Goal: Information Seeking & Learning: Learn about a topic

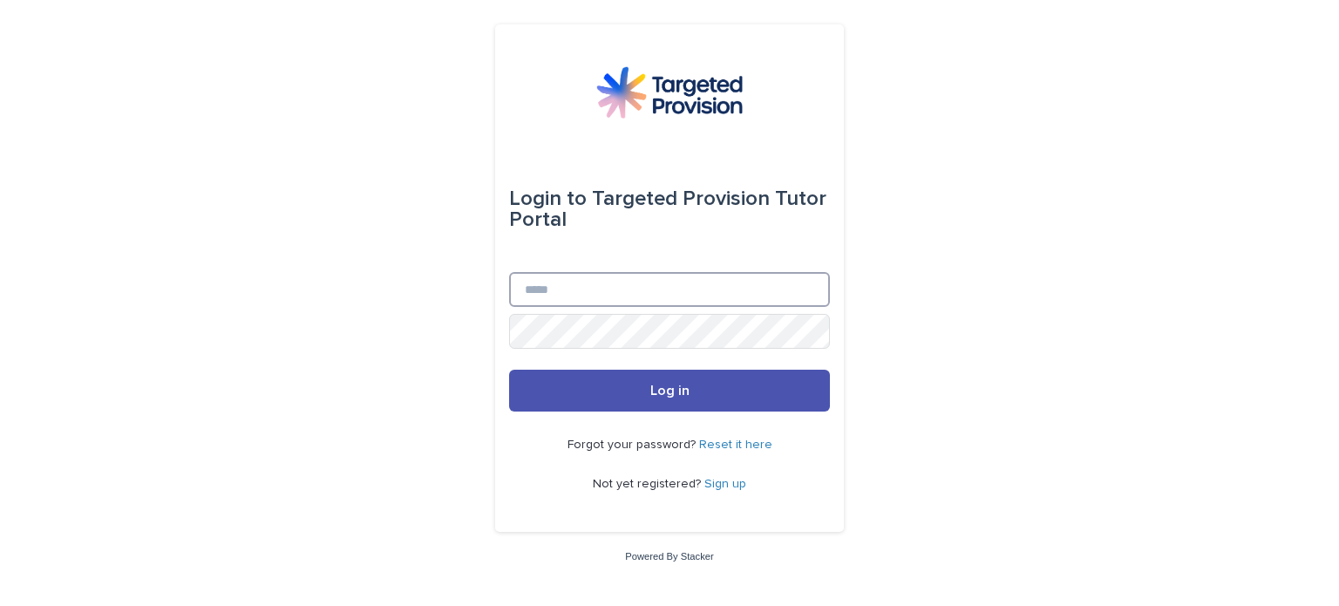
click at [585, 294] on input "Email" at bounding box center [669, 289] width 321 height 35
type input "**********"
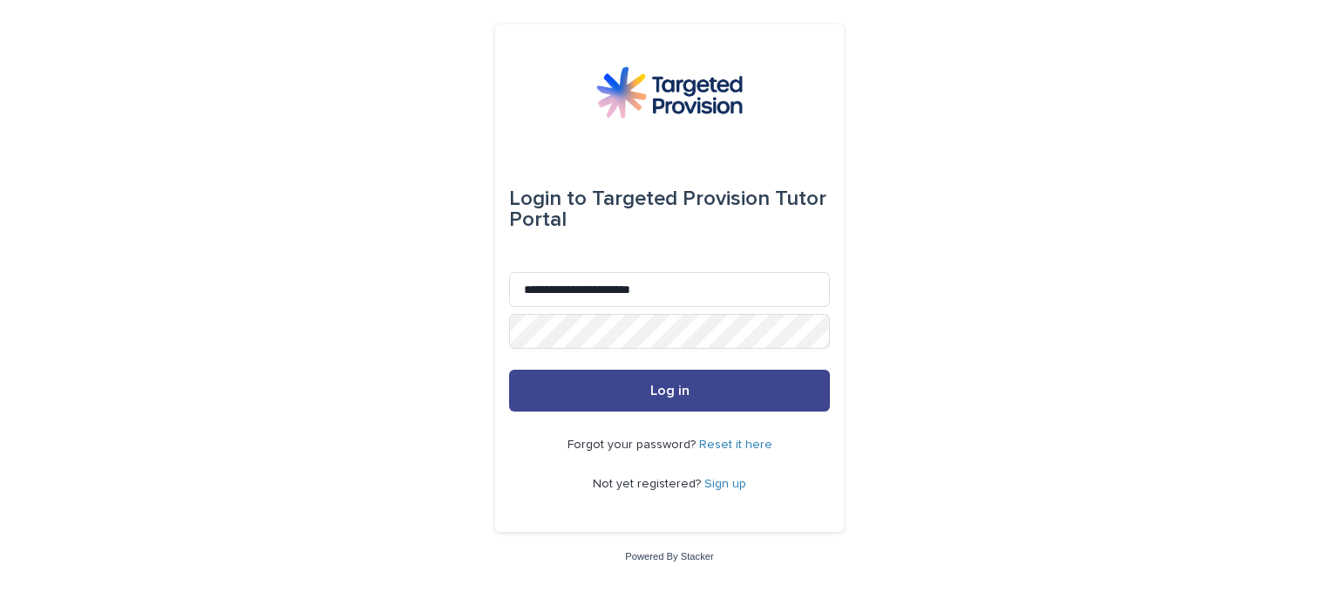
click at [671, 390] on span "Log in" at bounding box center [670, 391] width 39 height 14
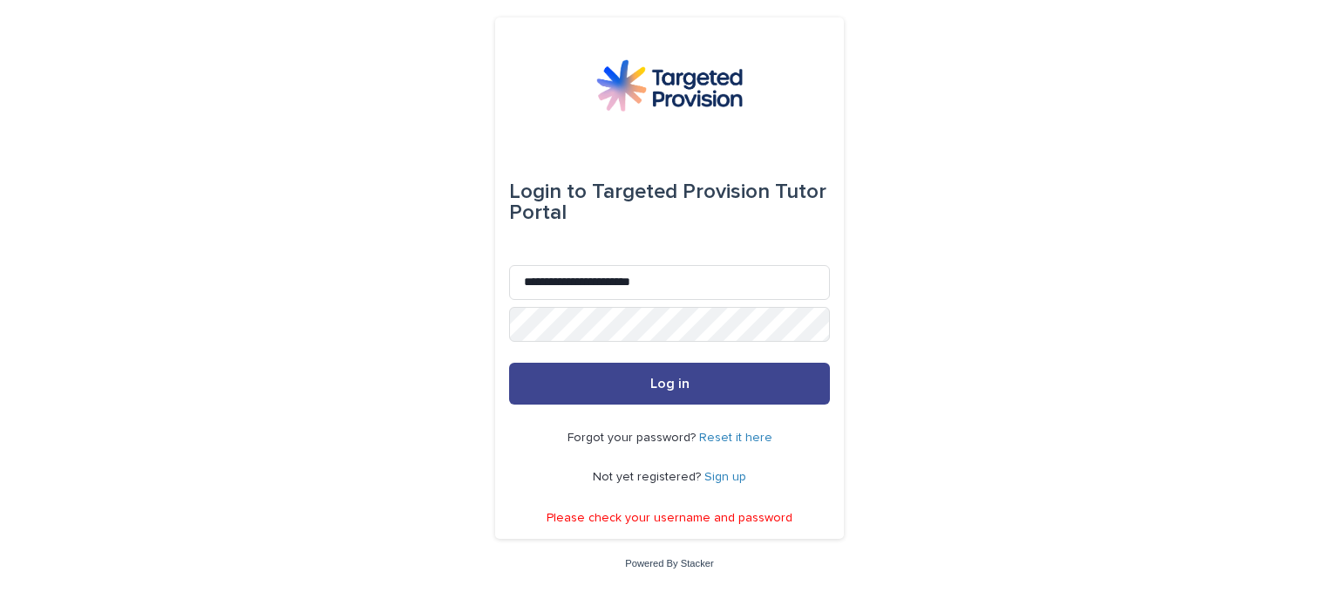
click at [675, 391] on button "Log in" at bounding box center [669, 384] width 321 height 42
click at [684, 381] on span "Log in" at bounding box center [670, 384] width 39 height 14
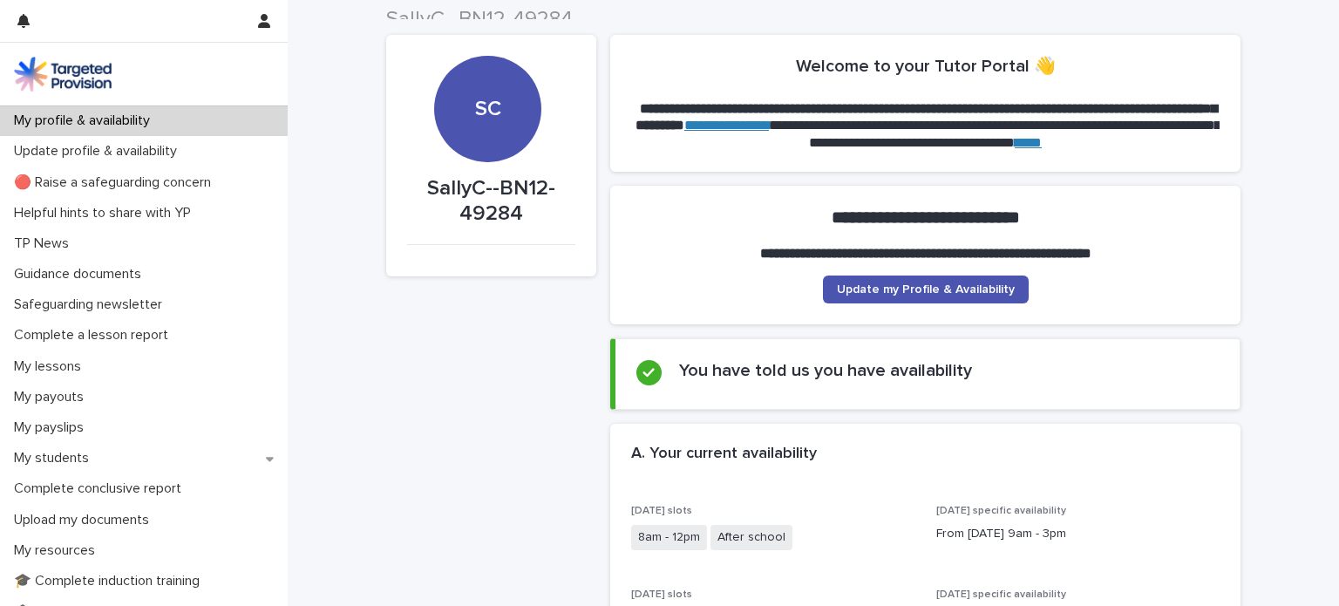
scroll to position [9, 0]
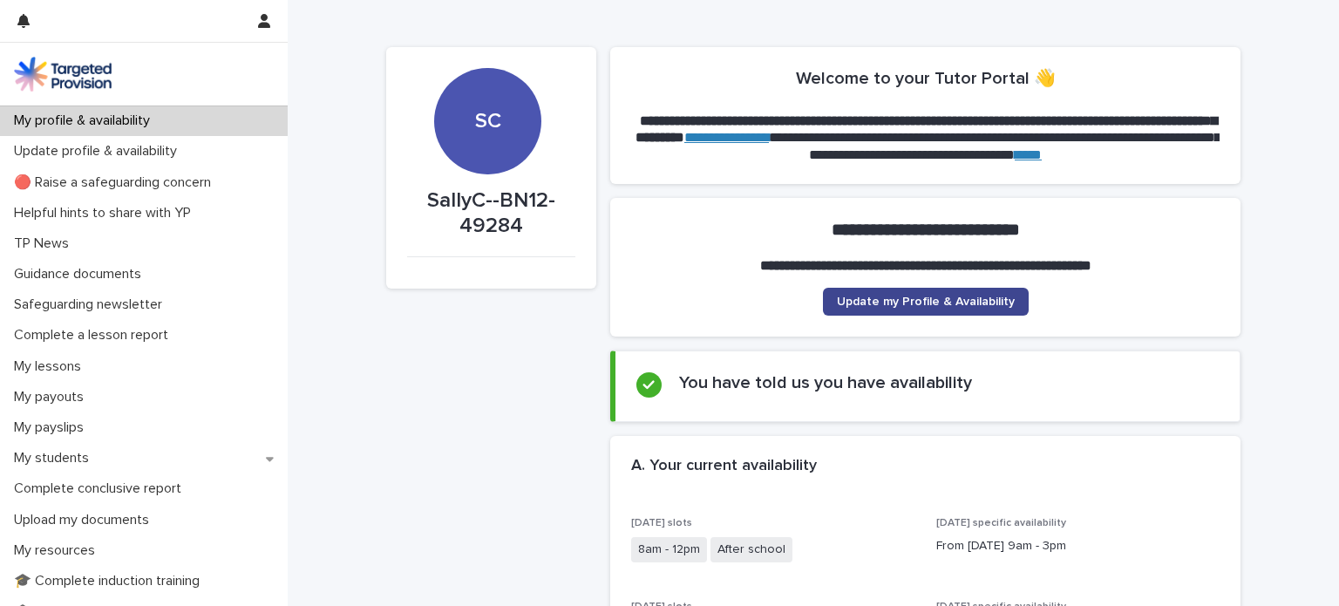
click at [965, 296] on span "Update my Profile & Availability" at bounding box center [926, 302] width 178 height 12
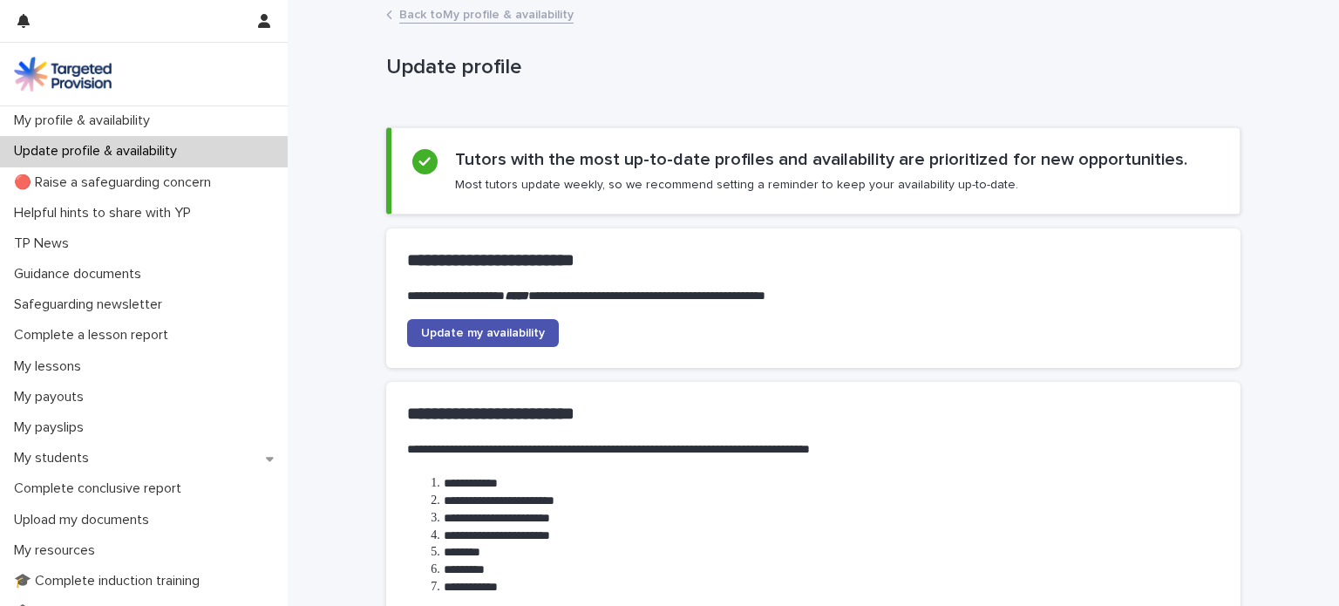
scroll to position [221, 0]
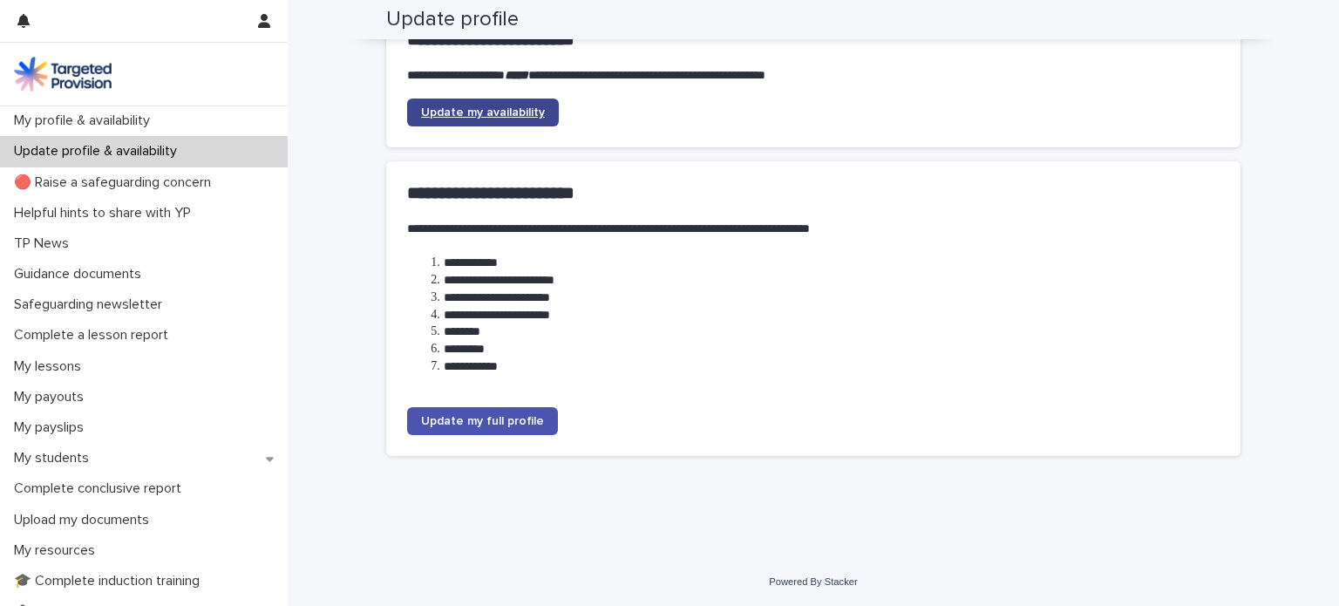
click at [530, 107] on span "Update my availability" at bounding box center [483, 112] width 124 height 12
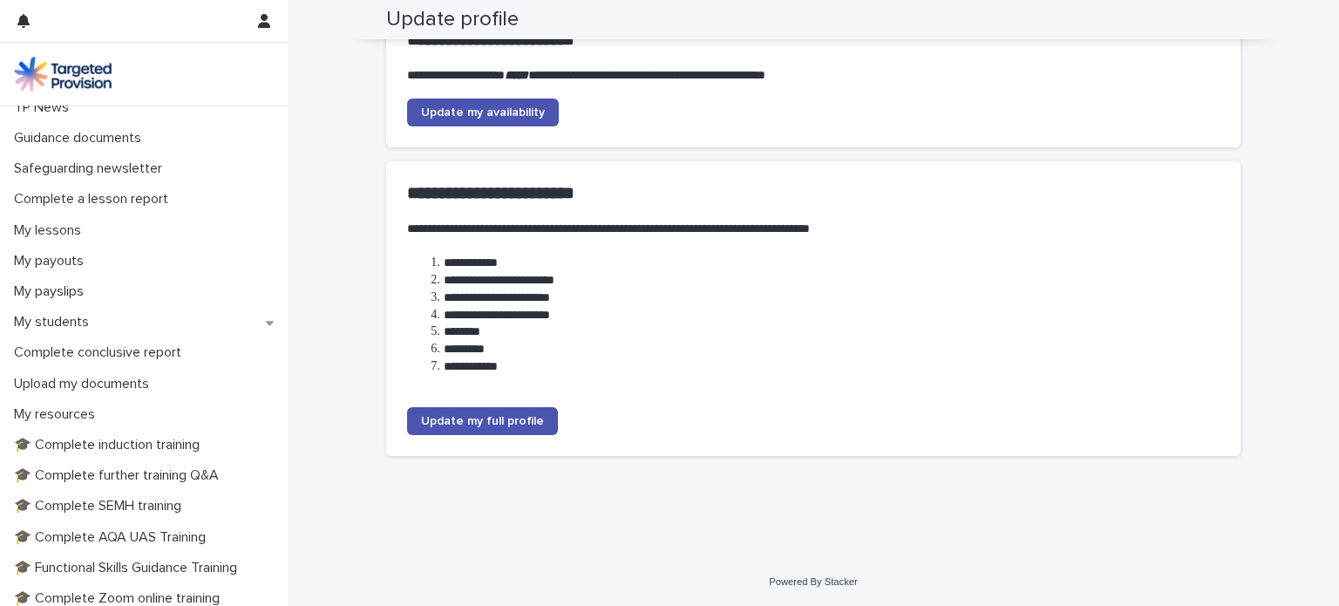
scroll to position [211, 0]
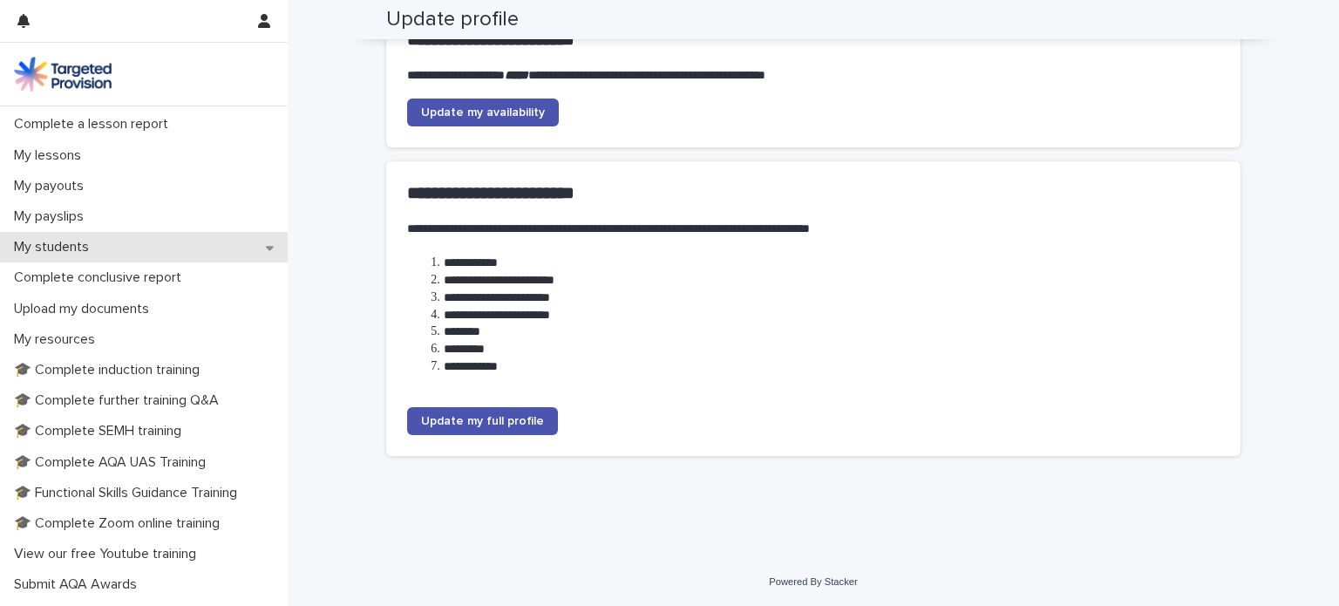
click at [55, 242] on p "My students" at bounding box center [55, 247] width 96 height 17
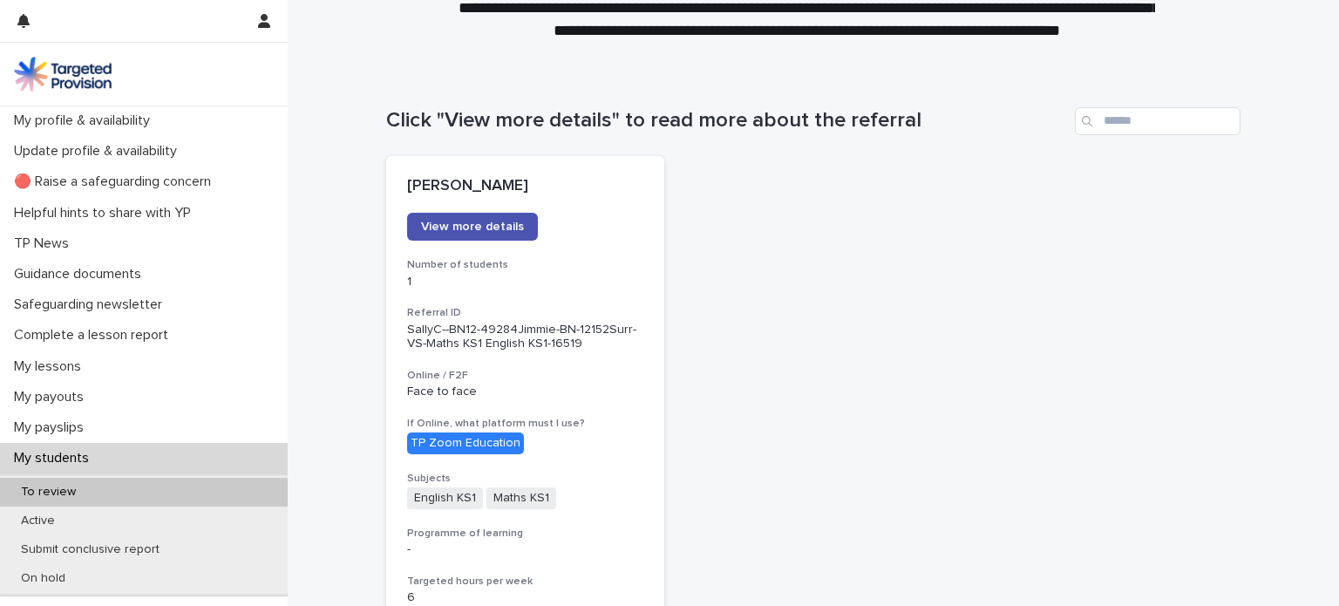
scroll to position [106, 0]
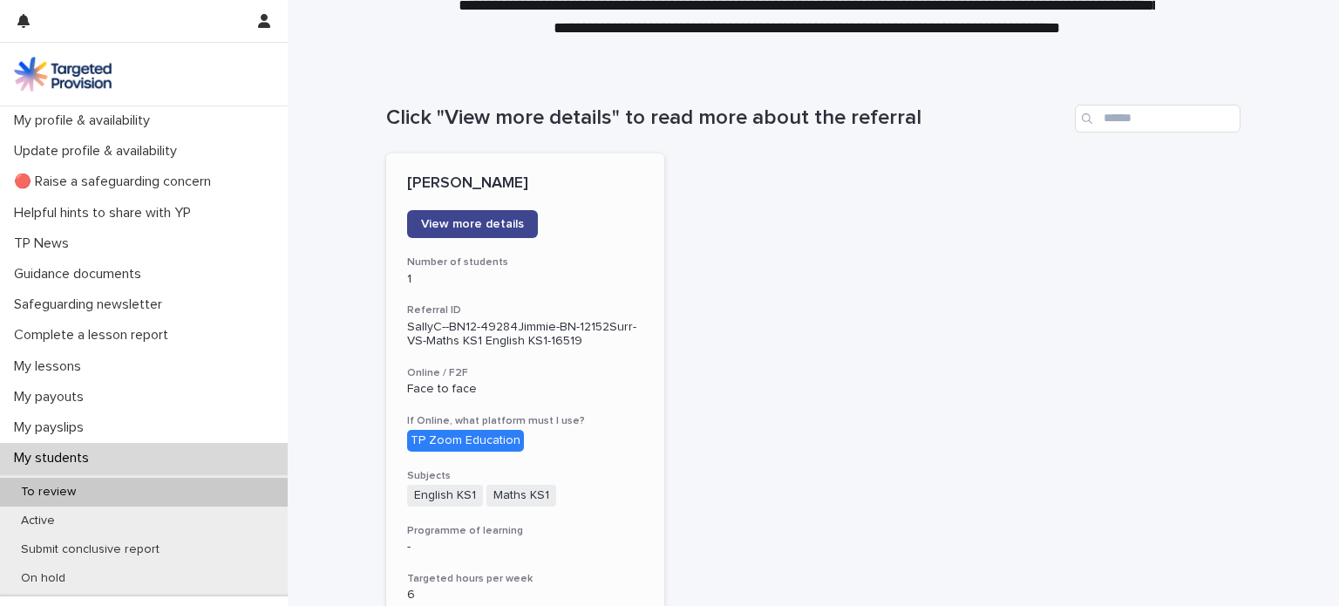
click at [485, 222] on span "View more details" at bounding box center [472, 224] width 103 height 12
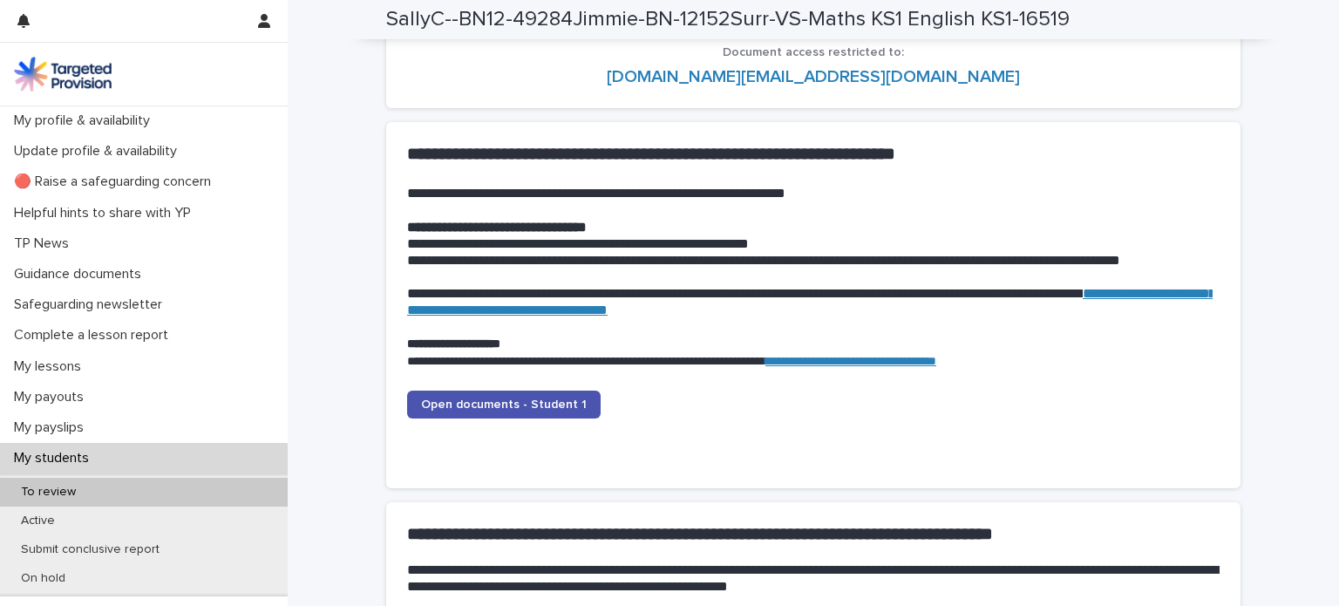
scroll to position [1717, 0]
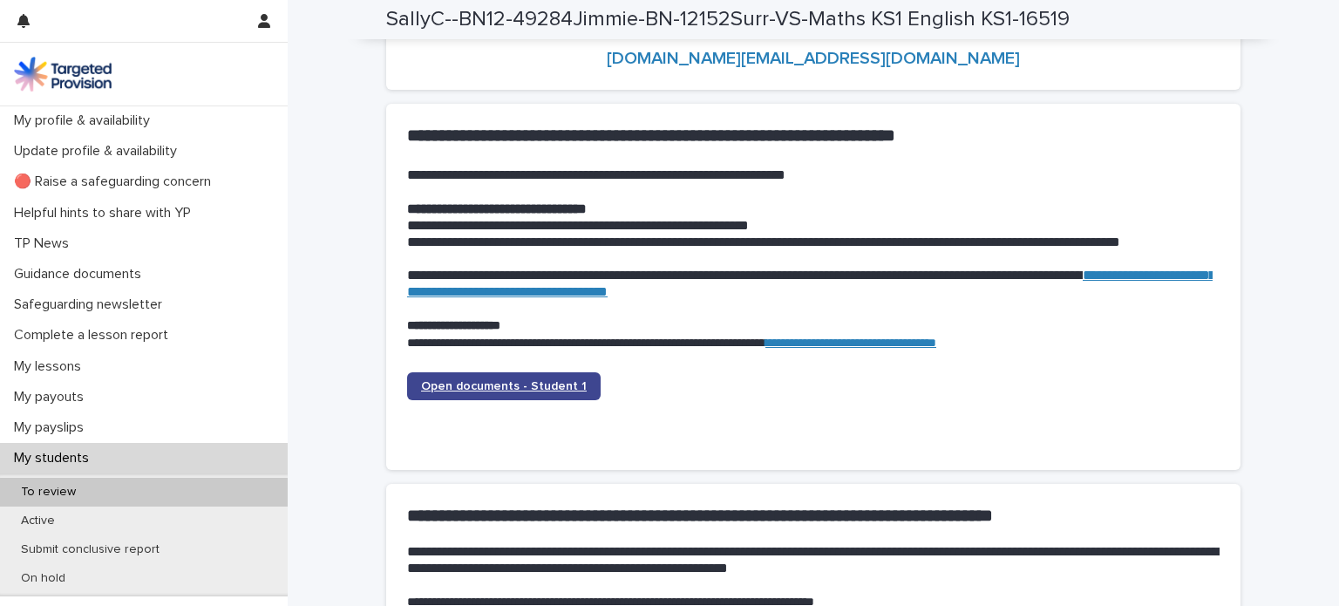
click at [508, 383] on span "Open documents - Student 1" at bounding box center [504, 386] width 166 height 12
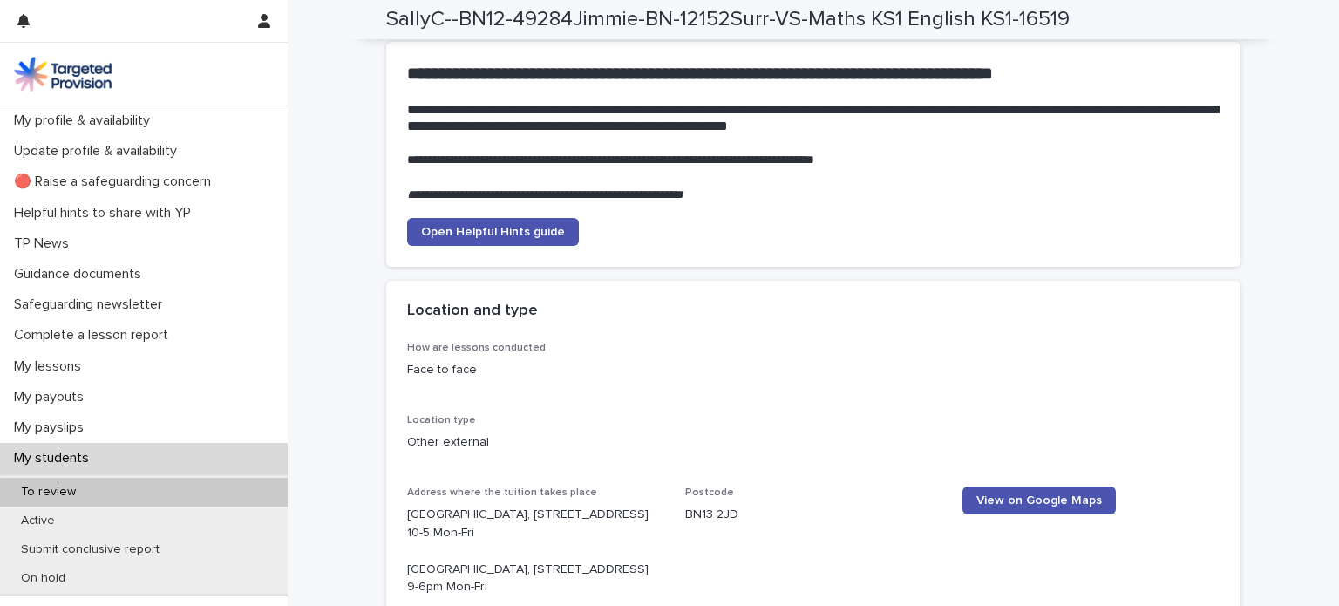
scroll to position [2166, 0]
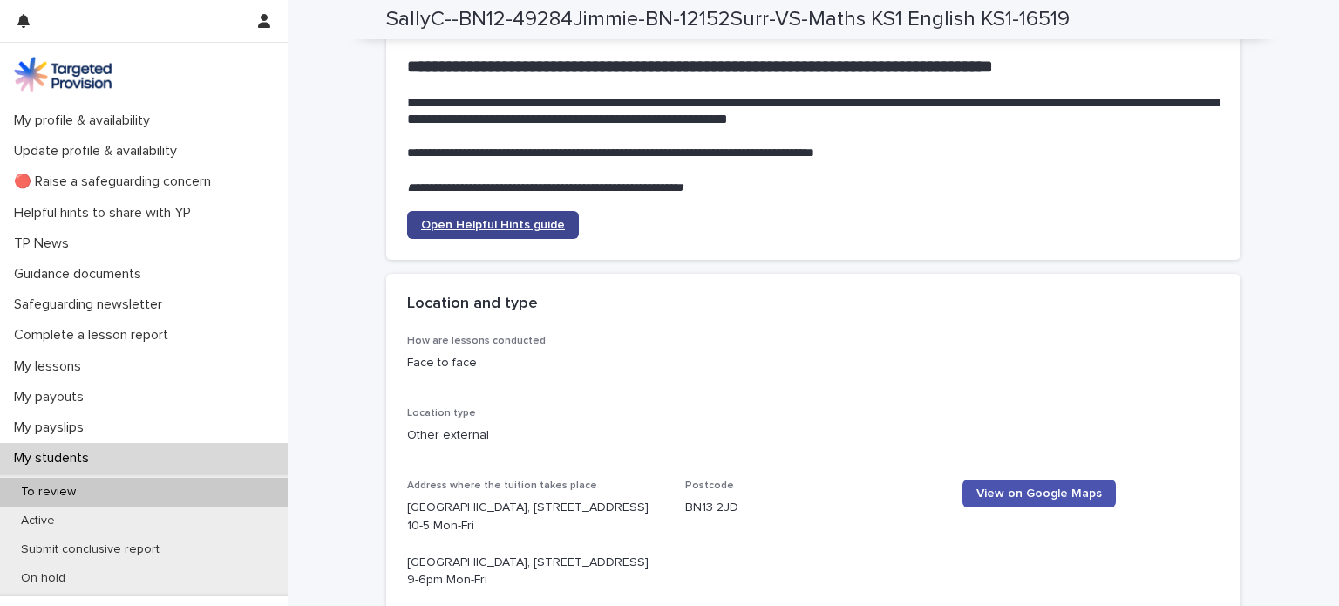
click at [482, 221] on span "Open Helpful Hints guide" at bounding box center [493, 225] width 144 height 12
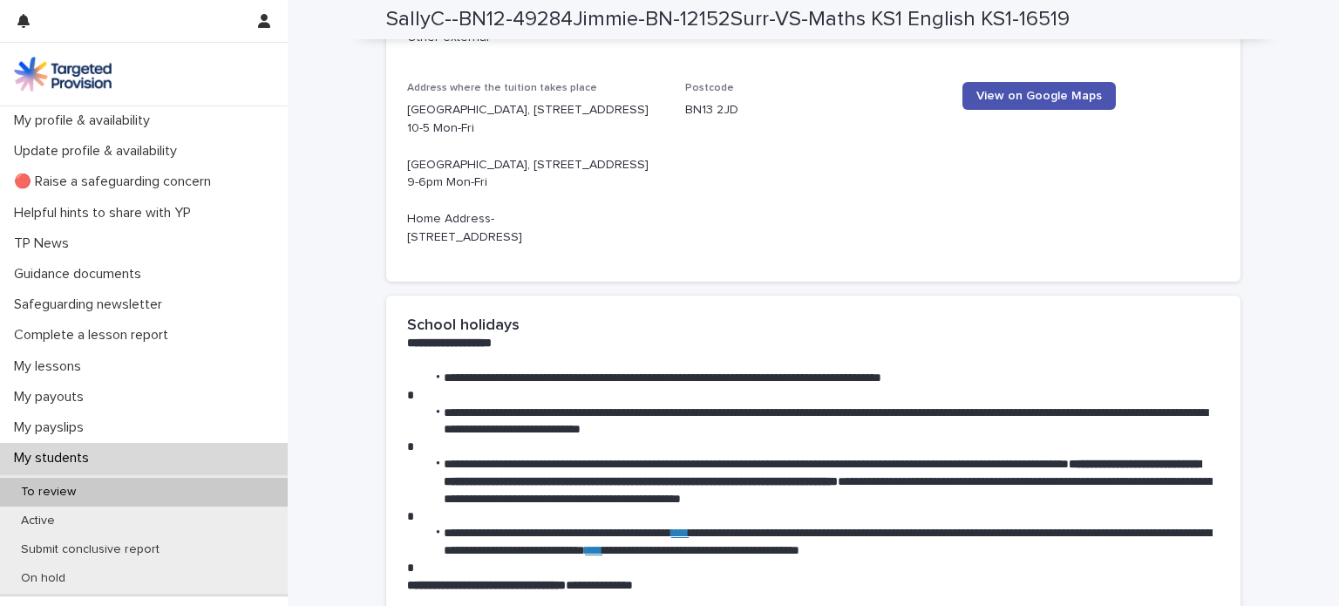
scroll to position [2557, 0]
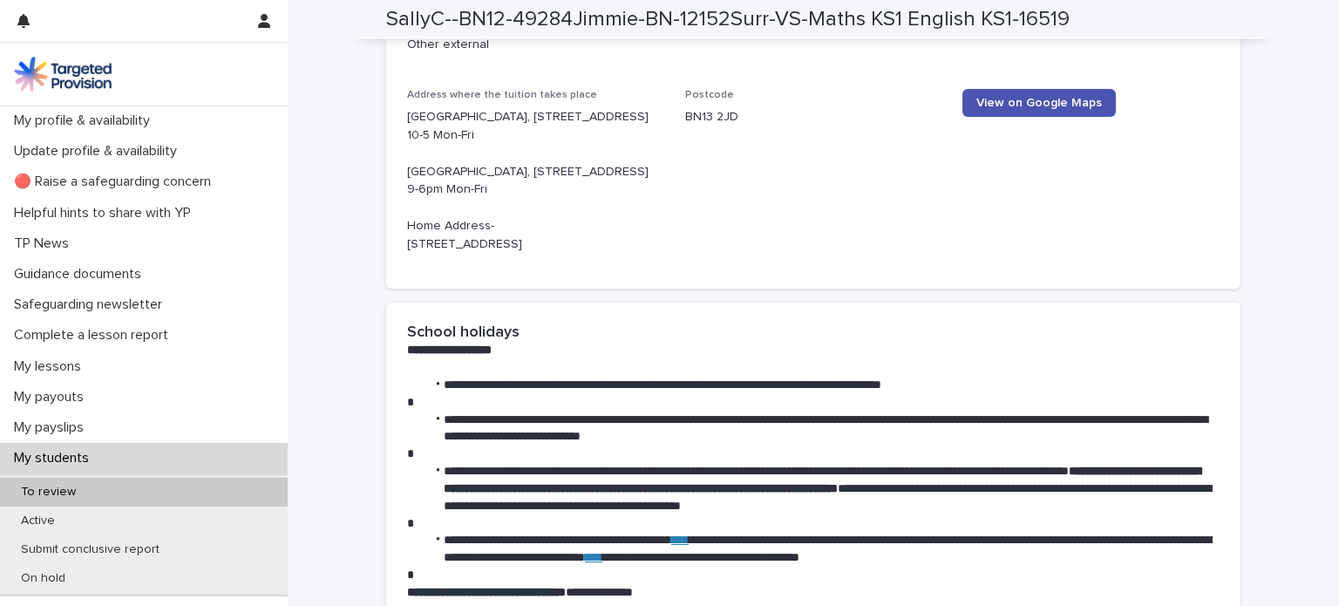
drag, startPoint x: 551, startPoint y: 243, endPoint x: 600, endPoint y: 243, distance: 48.8
click at [600, 243] on p "Durrington Library, Salvington Road Worthing, BN13 2JD 10-5 Mon-Fri Worthing Li…" at bounding box center [535, 180] width 257 height 145
copy p "BN13 3EL"
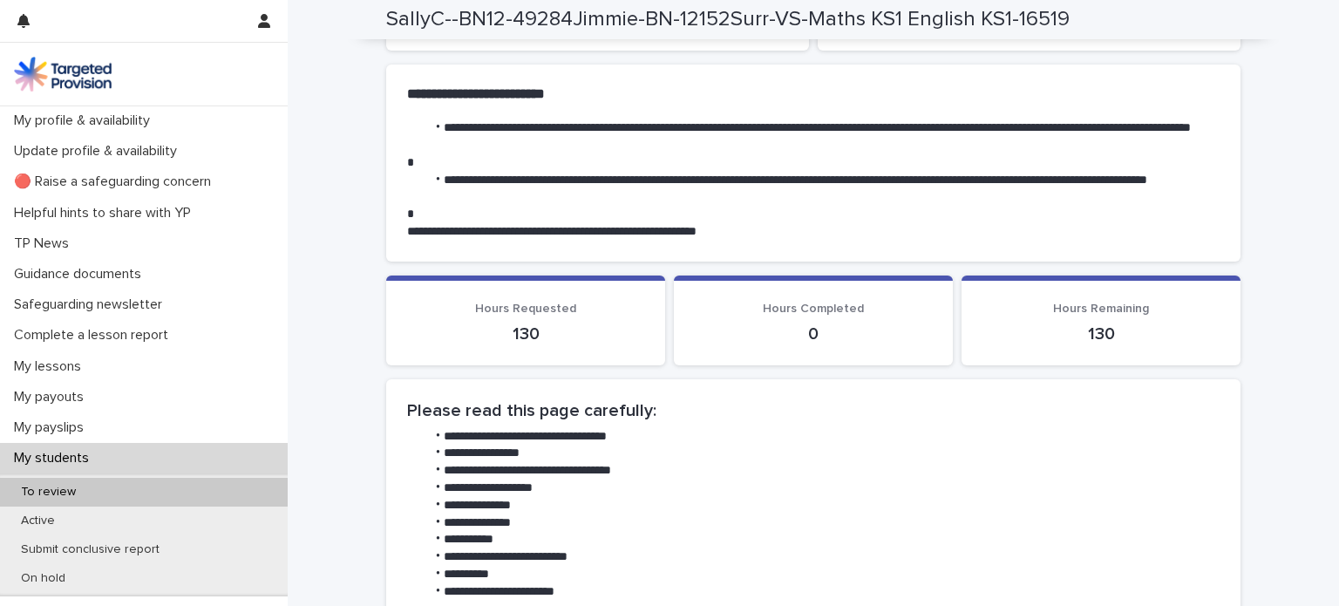
scroll to position [0, 0]
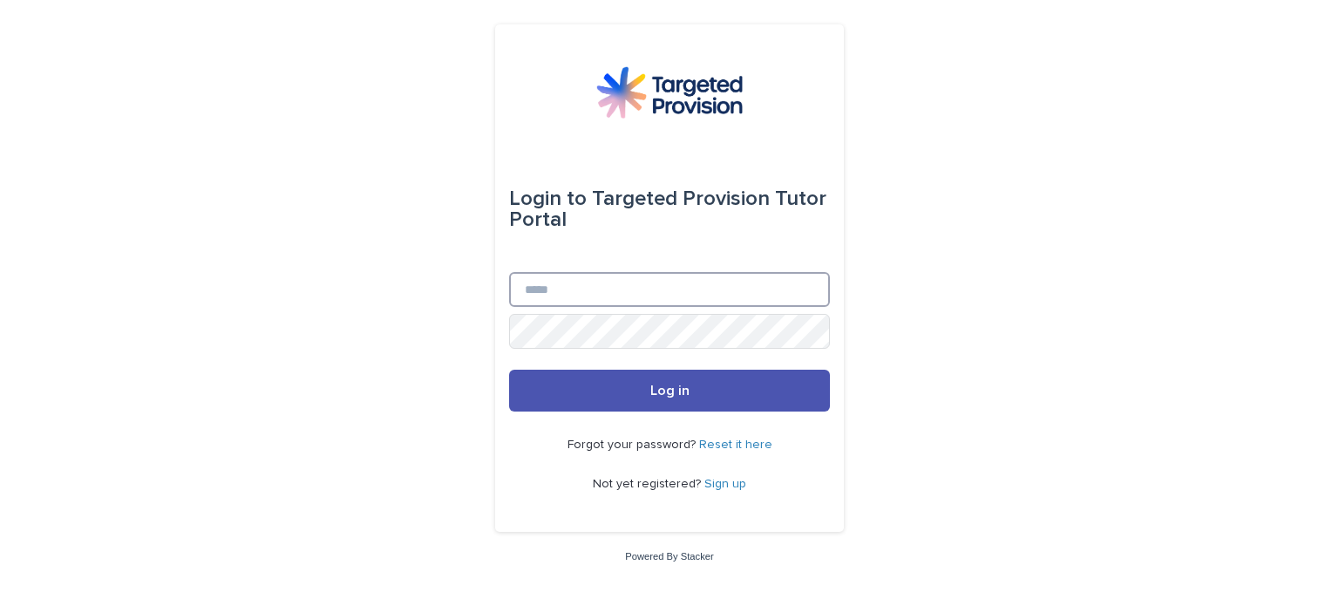
click at [563, 284] on input "Email" at bounding box center [669, 289] width 321 height 35
type input "**********"
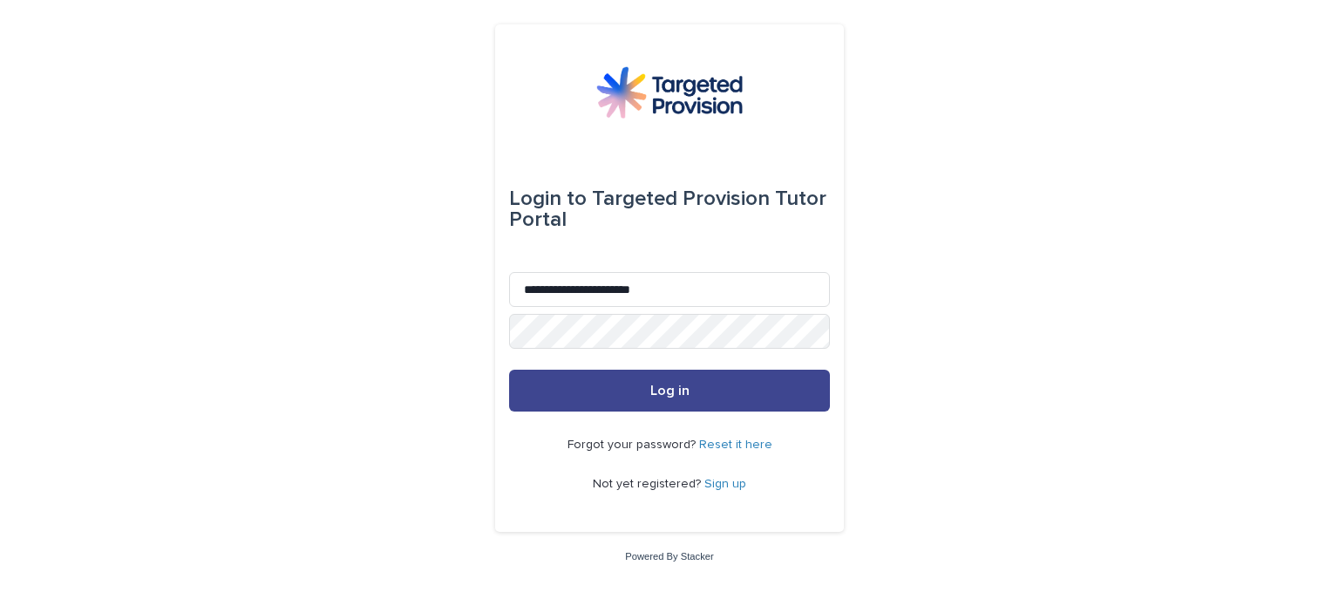
click at [681, 385] on span "Log in" at bounding box center [670, 391] width 39 height 14
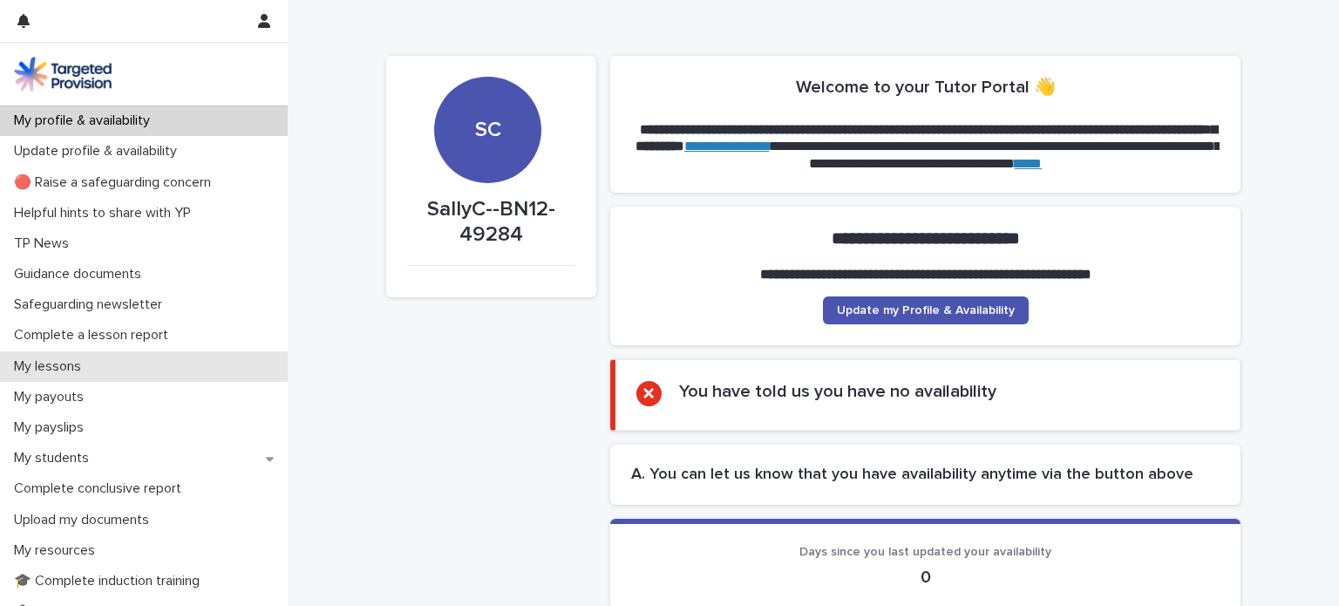
click at [44, 363] on p "My lessons" at bounding box center [51, 366] width 88 height 17
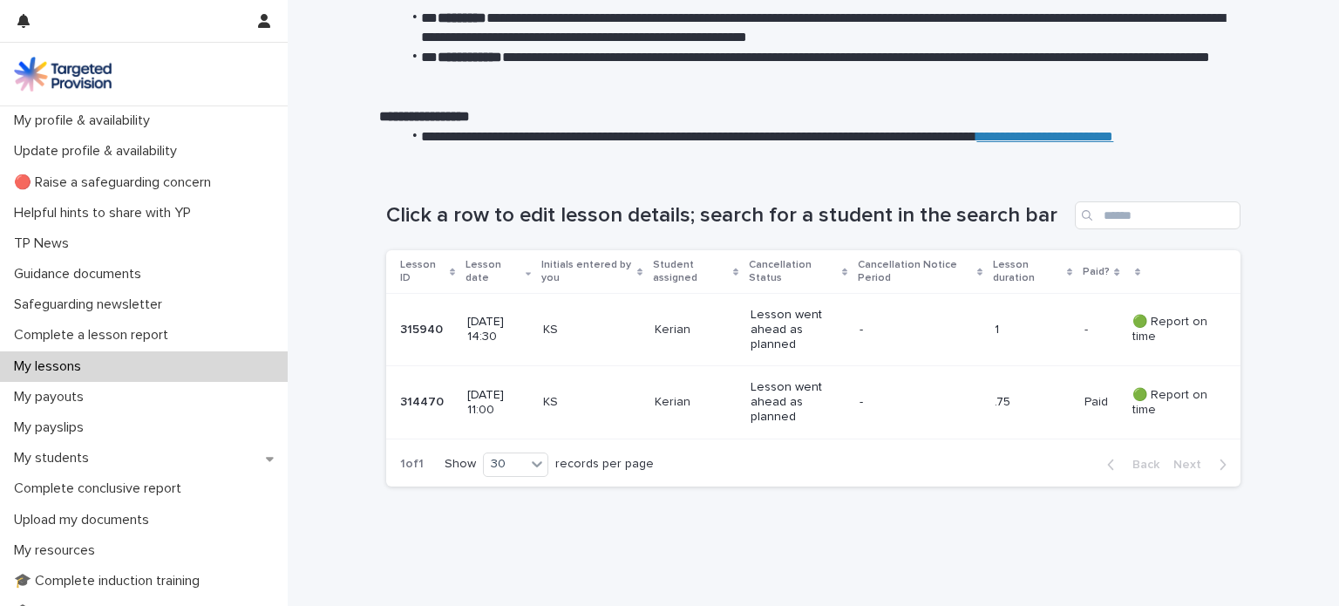
scroll to position [170, 0]
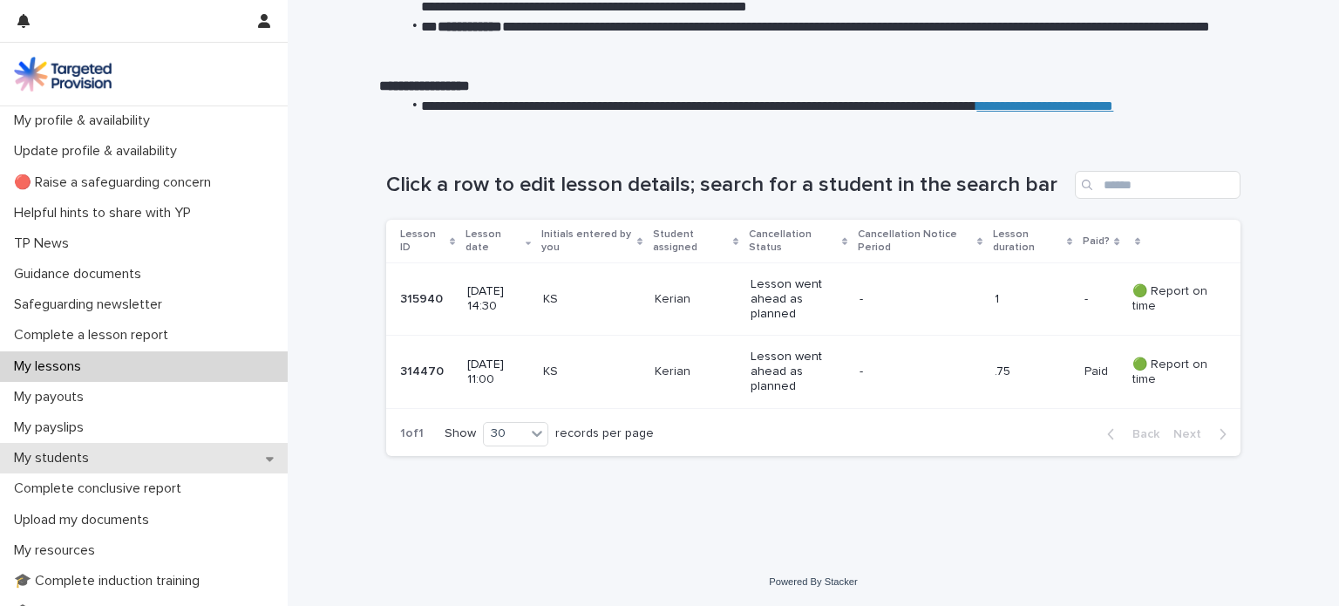
click at [56, 459] on p "My students" at bounding box center [55, 458] width 96 height 17
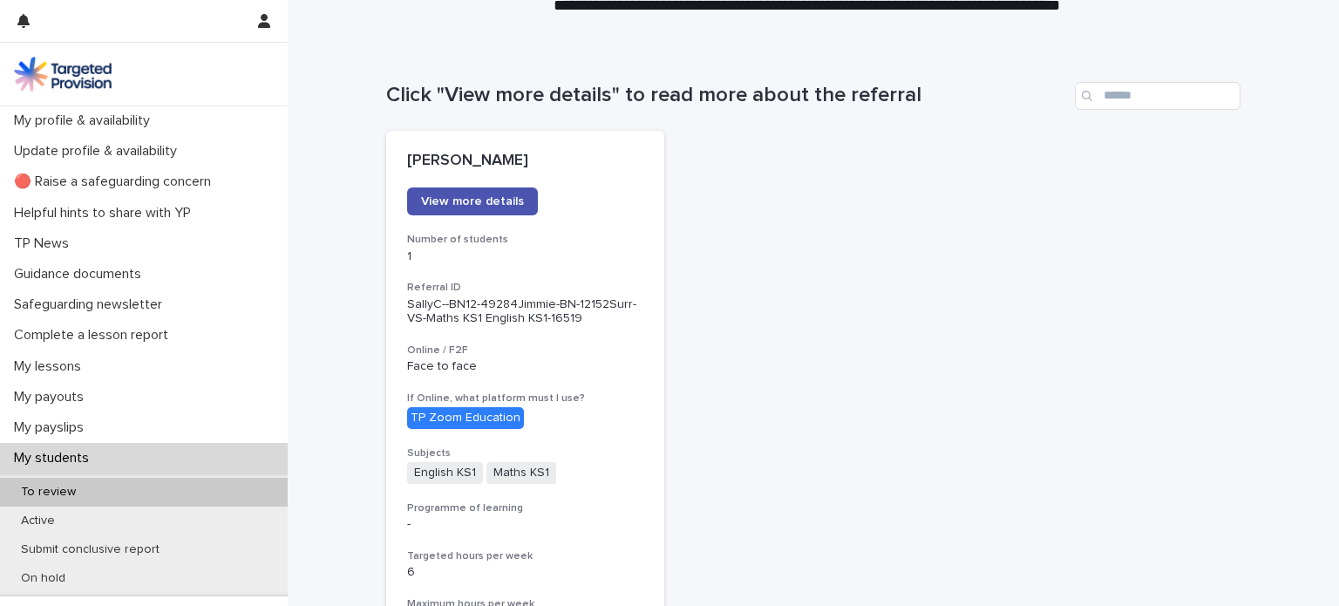
scroll to position [105, 0]
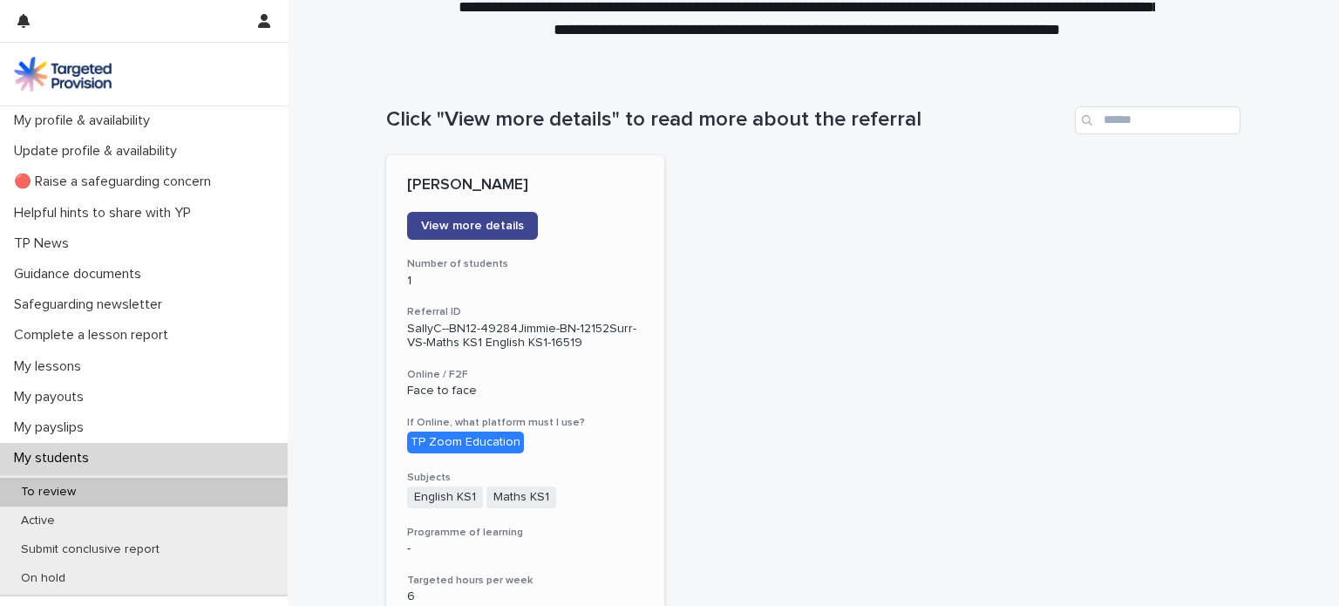
click at [478, 227] on span "View more details" at bounding box center [472, 226] width 103 height 12
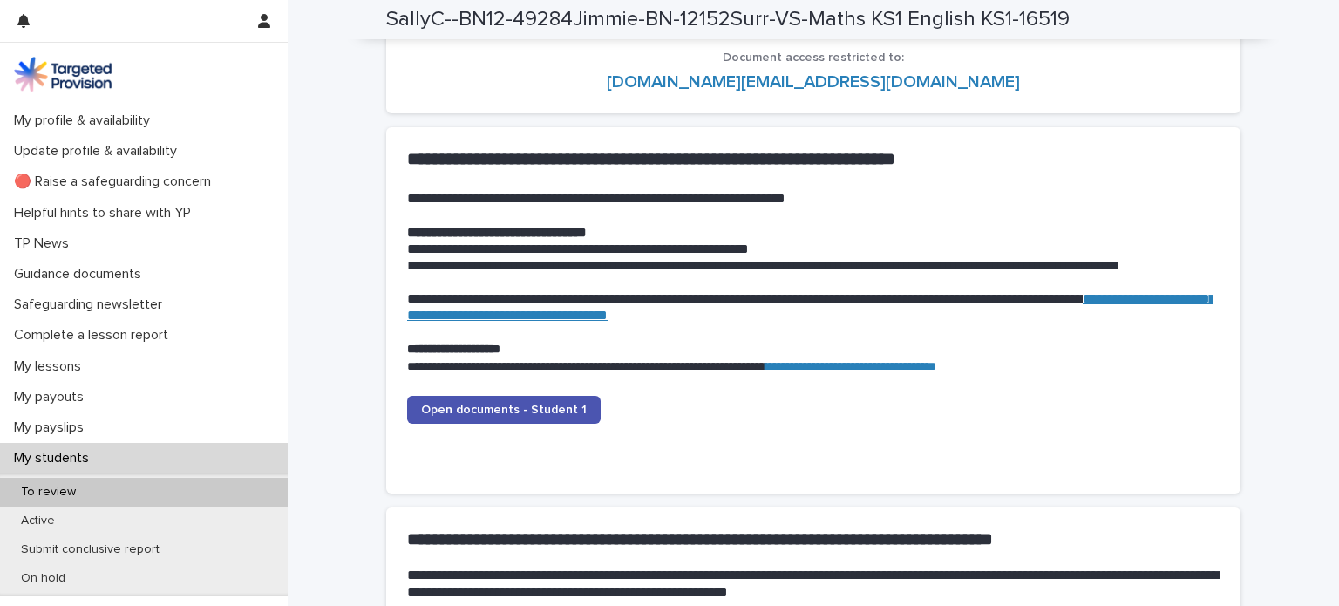
scroll to position [1758, 0]
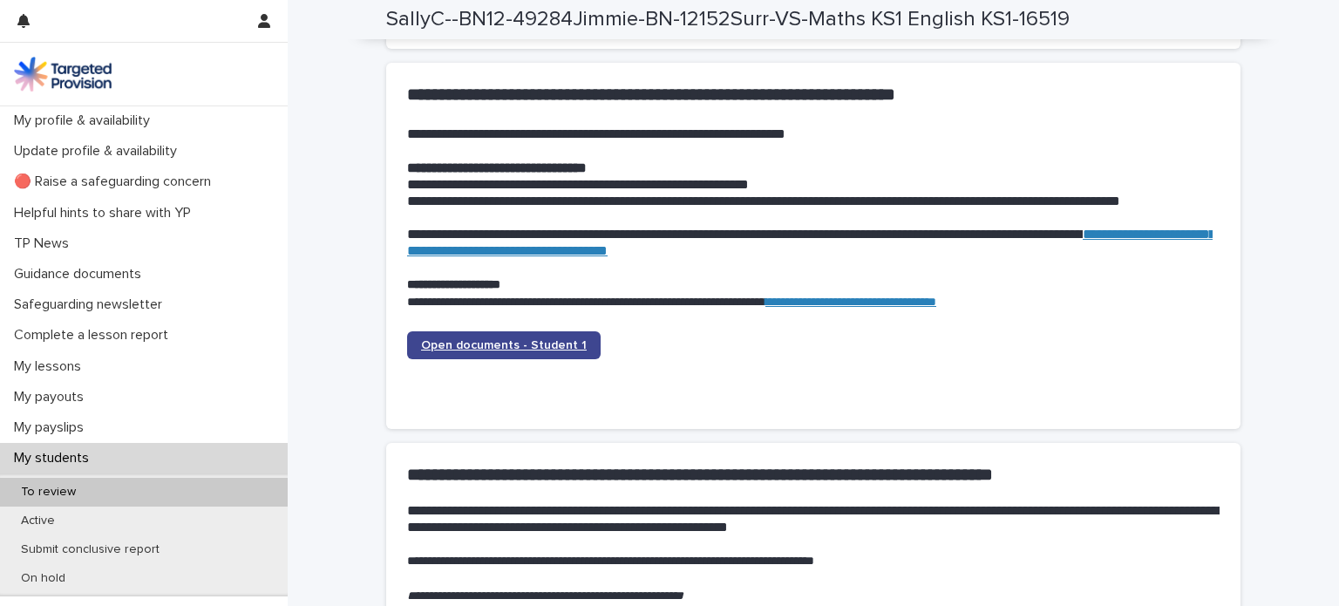
click at [486, 349] on span "Open documents - Student 1" at bounding box center [504, 345] width 166 height 12
click at [467, 333] on link "Open documents - Student 1" at bounding box center [504, 345] width 194 height 28
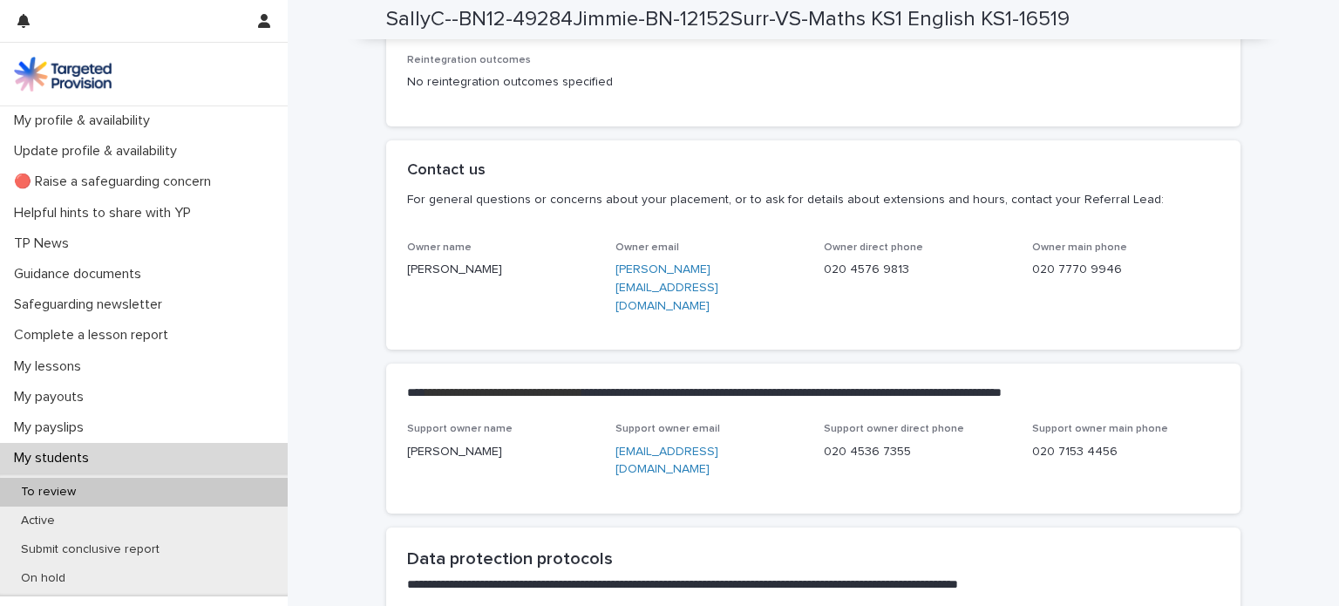
scroll to position [4307, 0]
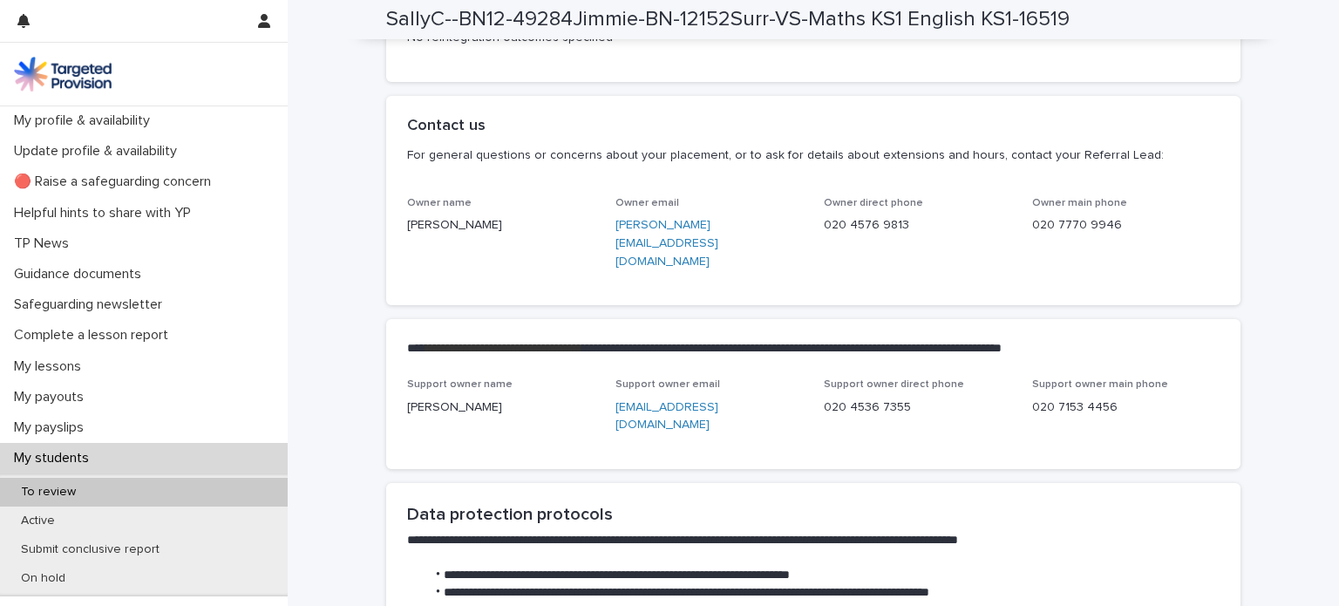
click at [616, 222] on link "jacob@targetedprovision.com" at bounding box center [667, 243] width 103 height 49
click at [919, 340] on p "**********" at bounding box center [810, 348] width 806 height 17
click at [636, 225] on link "jacob@targetedprovision.com" at bounding box center [667, 243] width 103 height 49
click at [994, 133] on div "Contact us For general questions or concerns about your placement, or to ask fo…" at bounding box center [810, 146] width 806 height 59
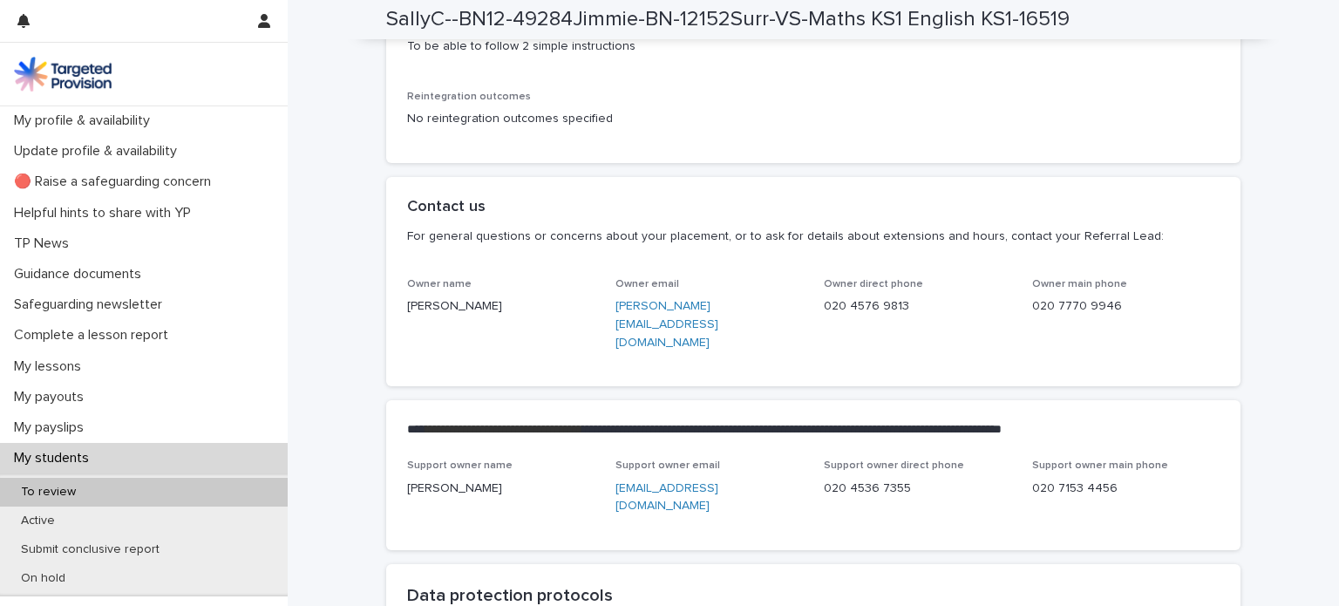
scroll to position [4219, 0]
